Goal: Find specific page/section

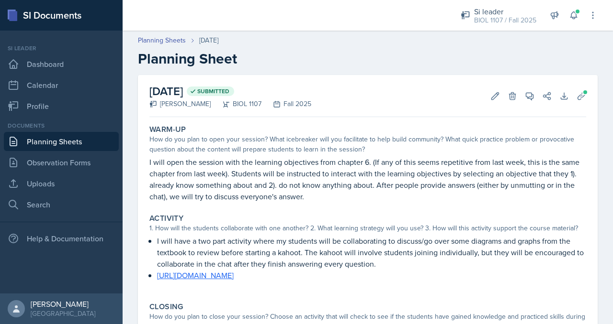
click at [93, 141] on link "Planning Sheets" at bounding box center [61, 141] width 115 height 19
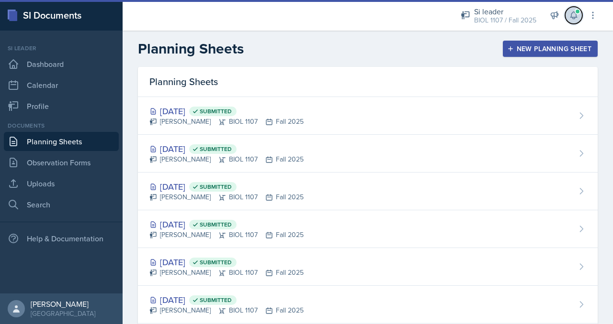
click at [576, 13] on span at bounding box center [577, 12] width 6 height 6
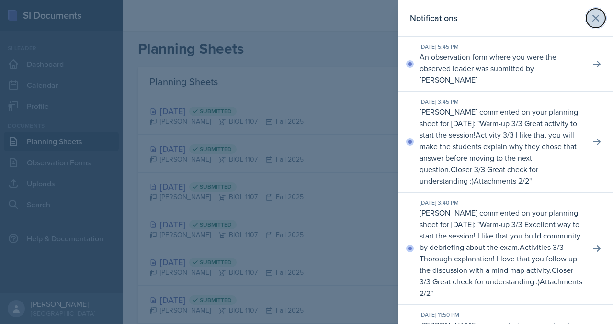
click at [592, 20] on icon at bounding box center [595, 17] width 11 height 11
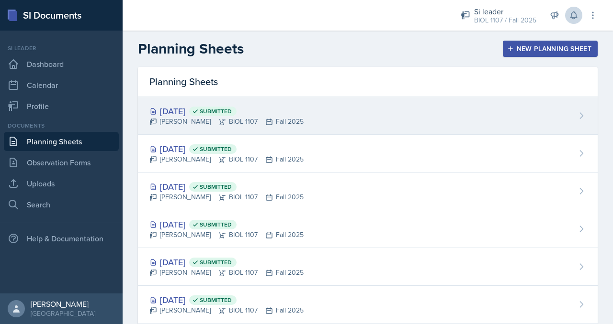
click at [197, 112] on icon at bounding box center [195, 111] width 4 height 3
